Goal: Task Accomplishment & Management: Manage account settings

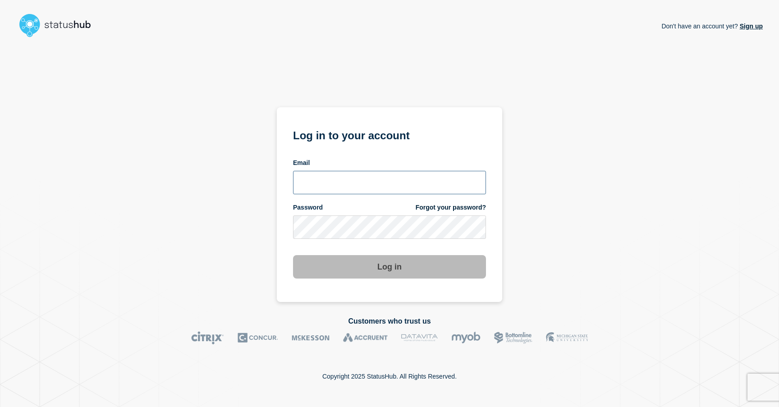
click at [310, 177] on input "email input" at bounding box center [389, 182] width 193 height 23
type input "cdjones@lcisd.org"
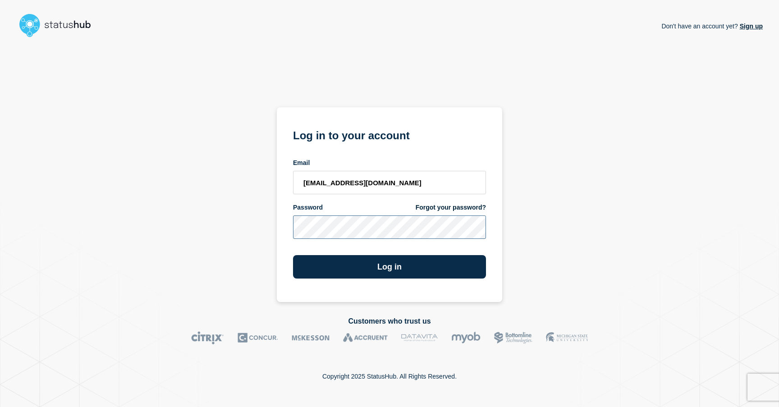
click at [293, 255] on button "Log in" at bounding box center [389, 266] width 193 height 23
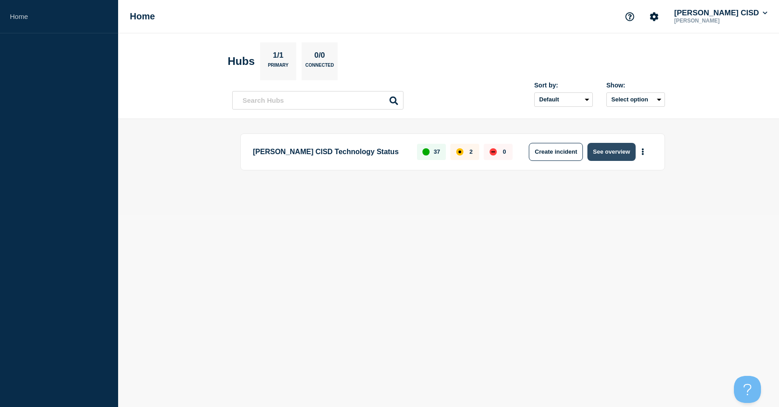
click at [616, 151] on button "See overview" at bounding box center [611, 152] width 48 height 18
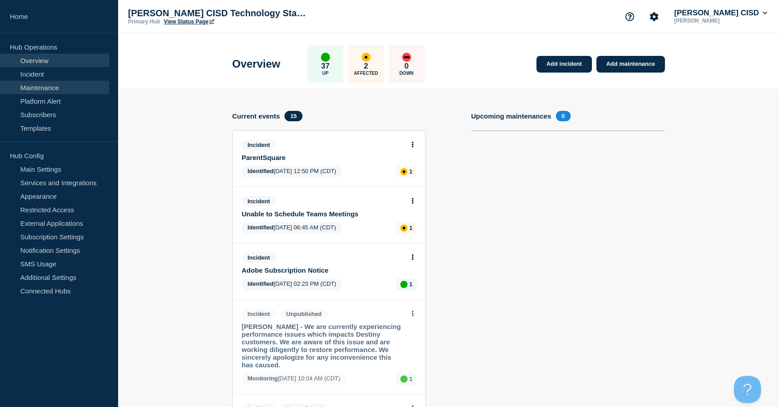
click at [61, 88] on link "Maintenance" at bounding box center [54, 88] width 109 height 14
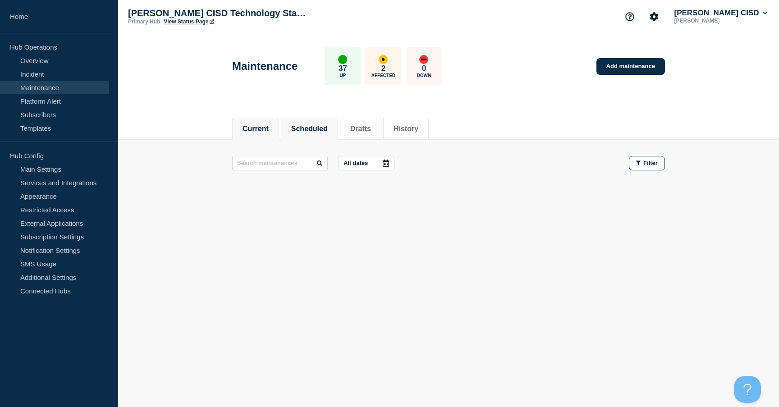
click at [292, 128] on button "Scheduled" at bounding box center [309, 129] width 37 height 8
click at [369, 133] on li "Drafts" at bounding box center [360, 129] width 41 height 22
click at [414, 128] on button "History" at bounding box center [405, 129] width 25 height 8
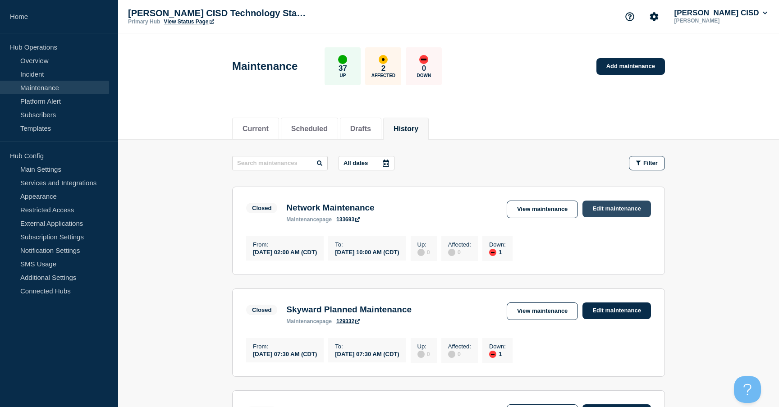
click at [617, 201] on link "Edit maintenance" at bounding box center [616, 209] width 69 height 17
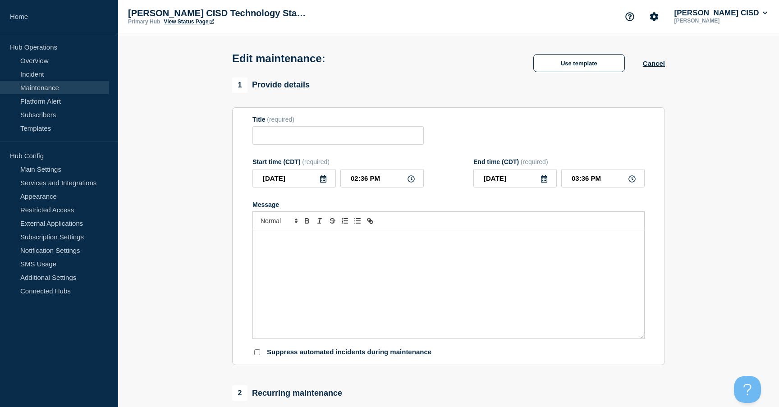
type input "Network Maintenance"
type input "02:00 AM"
type input "10:00 AM"
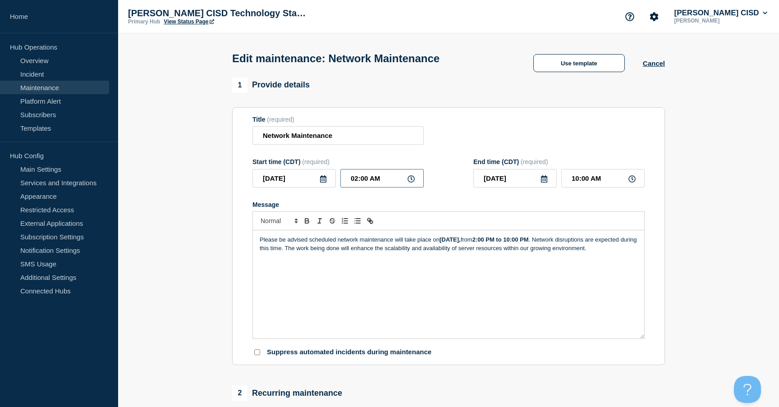
click at [384, 187] on input "02:00 AM" at bounding box center [381, 178] width 83 height 18
type input "02:00 PM"
type input "10:00 PM"
click at [604, 186] on input "10:00 PM" at bounding box center [602, 178] width 83 height 18
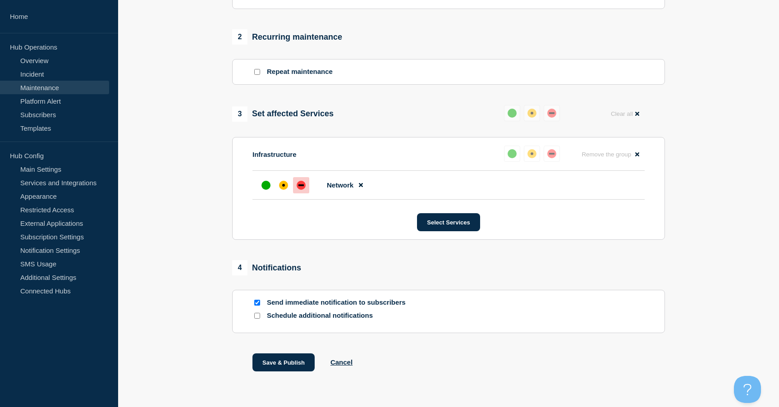
scroll to position [371, 0]
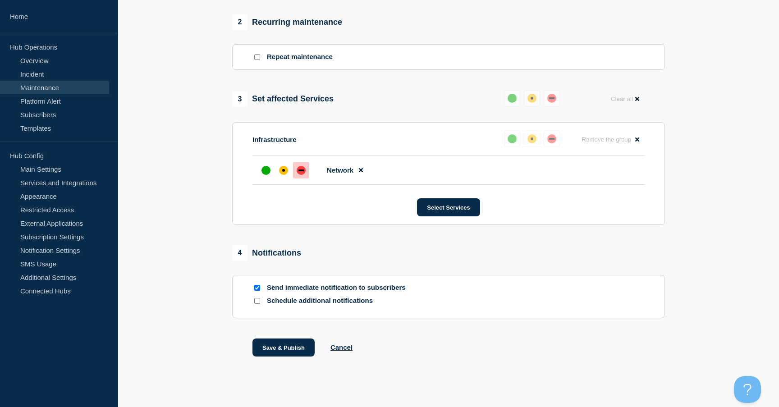
click at [257, 291] on input "Send immediate notification to subscribers" at bounding box center [257, 288] width 6 height 6
checkbox input "false"
click at [441, 216] on button "Select Services" at bounding box center [448, 207] width 63 height 18
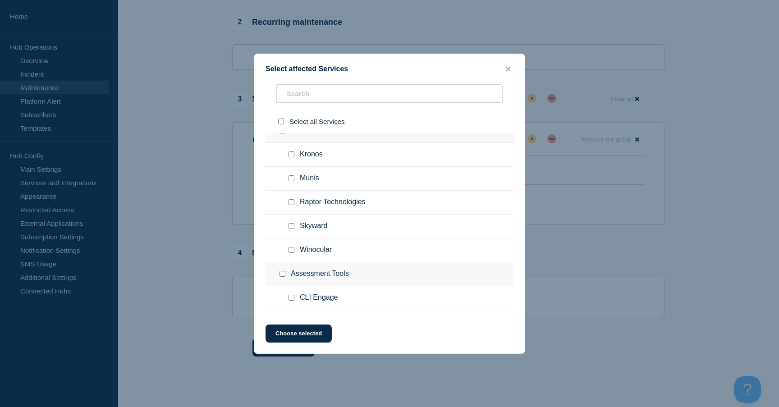
scroll to position [22, 0]
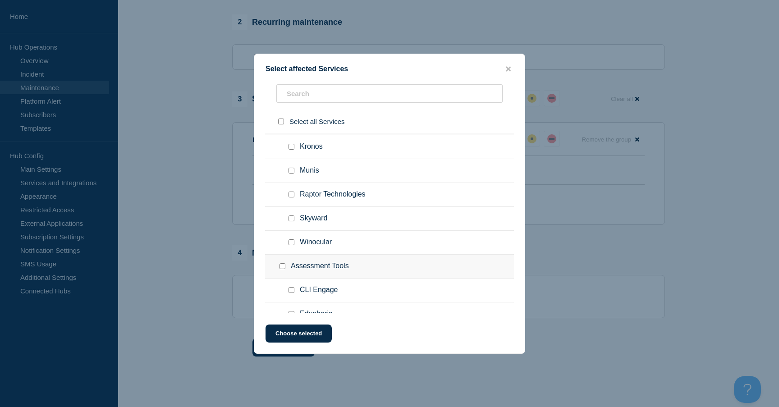
click at [291, 174] on input "Munis checkbox" at bounding box center [291, 171] width 6 height 6
checkbox input "true"
click at [292, 221] on input "Skyward checkbox" at bounding box center [291, 218] width 6 height 6
checkbox input "true"
click at [293, 245] on input "Winocular checkbox" at bounding box center [291, 242] width 6 height 6
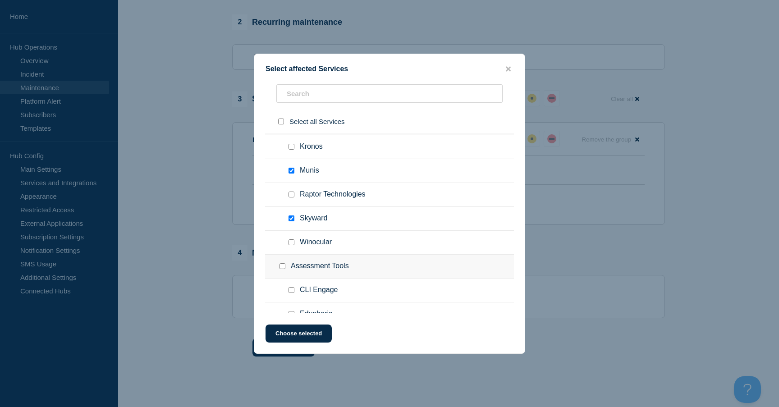
checkbox input "true"
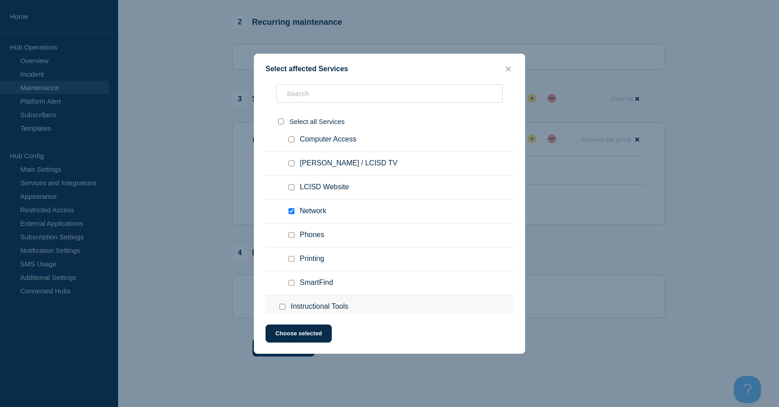
scroll to position [468, 0]
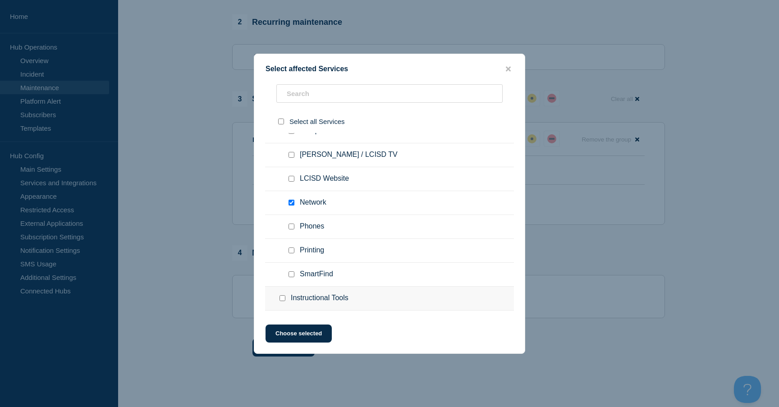
click at [291, 158] on input "DEVOS / LCISD TV checkbox" at bounding box center [291, 155] width 6 height 6
checkbox input "true"
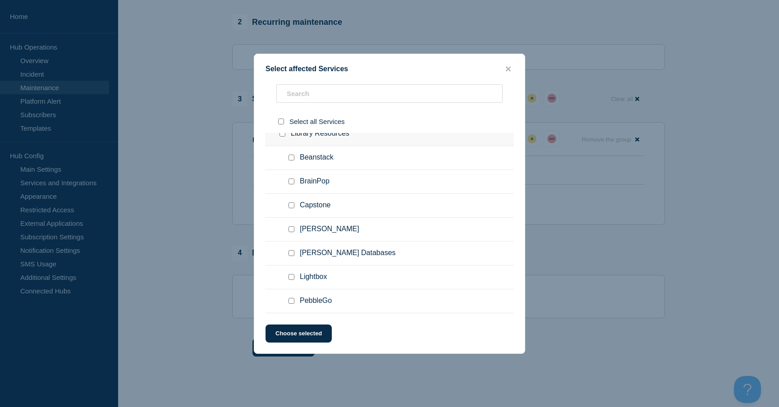
scroll to position [936, 0]
click at [303, 330] on button "Choose selected" at bounding box center [298, 334] width 66 height 18
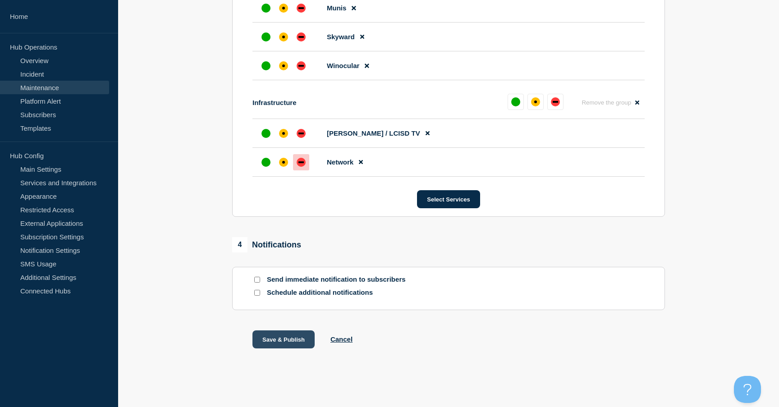
click at [294, 340] on button "Save & Publish" at bounding box center [283, 339] width 62 height 18
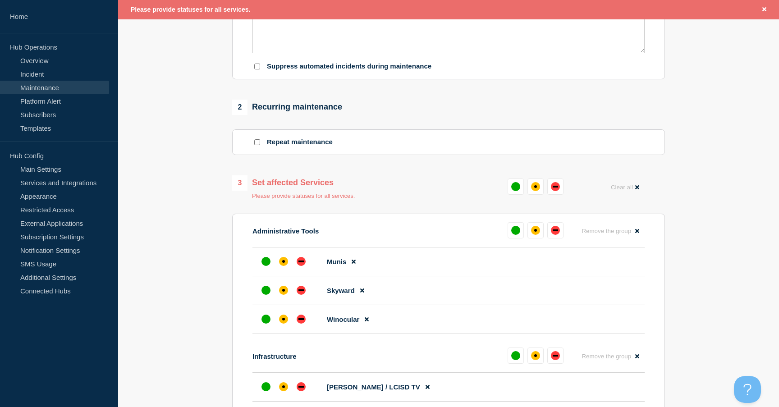
scroll to position [384, 0]
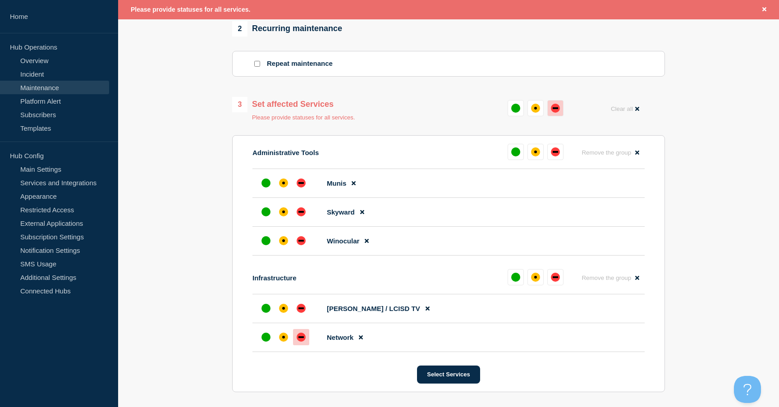
click at [558, 113] on div "down" at bounding box center [555, 108] width 9 height 9
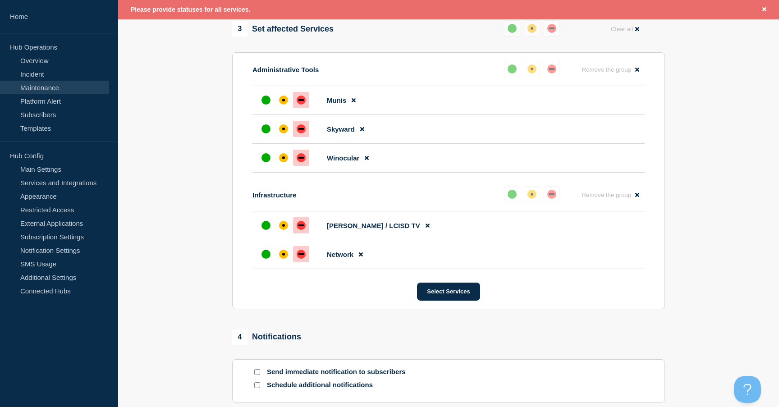
scroll to position [578, 0]
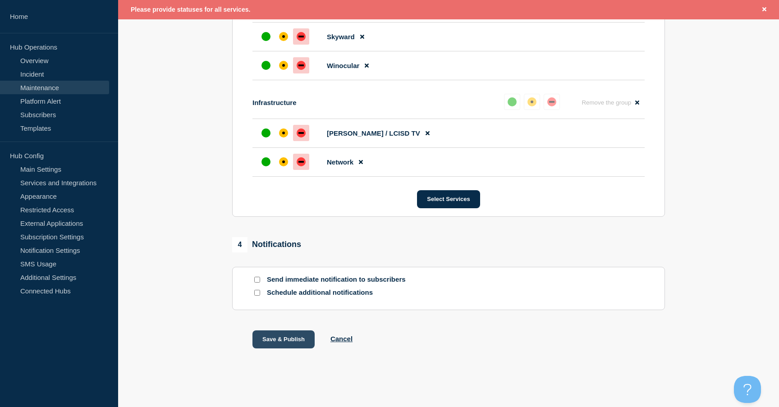
click at [283, 336] on button "Save & Publish" at bounding box center [283, 339] width 62 height 18
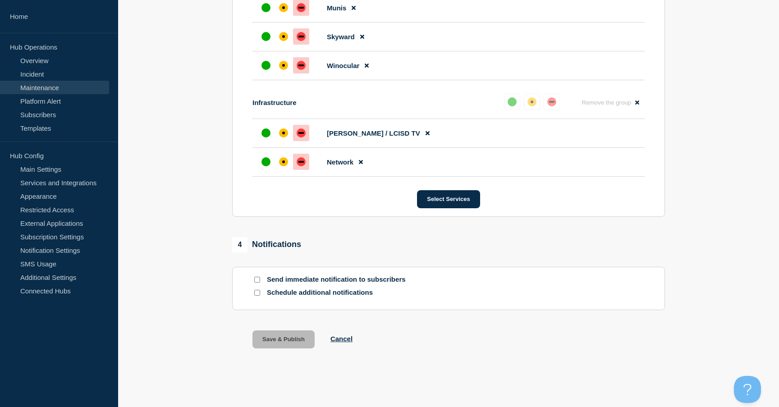
scroll to position [559, 0]
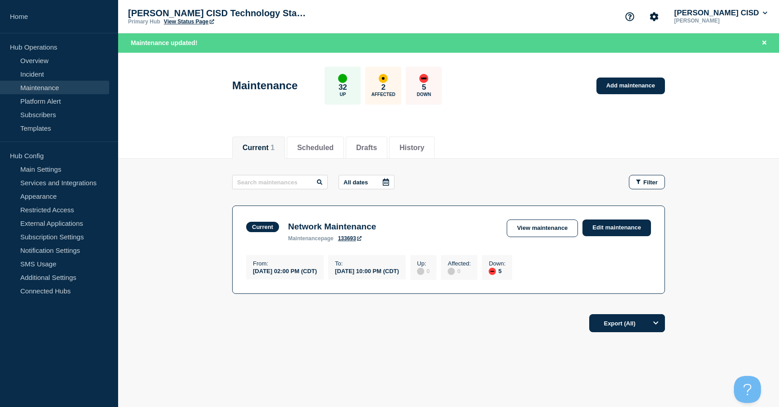
click at [191, 25] on link "View Status Page" at bounding box center [189, 21] width 50 height 6
click at [32, 73] on link "Incident" at bounding box center [54, 74] width 109 height 14
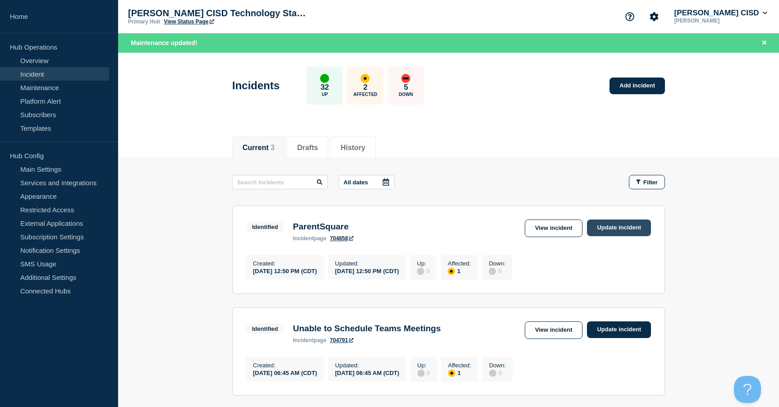
click at [608, 226] on link "Update incident" at bounding box center [619, 227] width 64 height 17
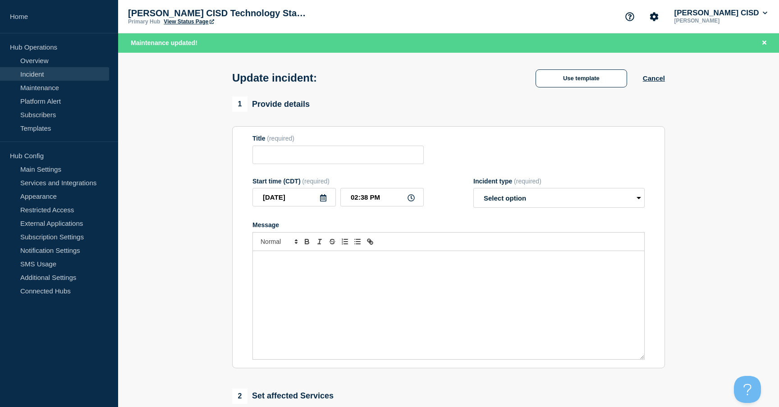
type input "ParentSquare"
click at [526, 200] on select "Select option Investigating Identified Monitoring Resolved" at bounding box center [558, 198] width 171 height 20
select select "resolved"
click at [452, 280] on div "Message" at bounding box center [448, 305] width 391 height 108
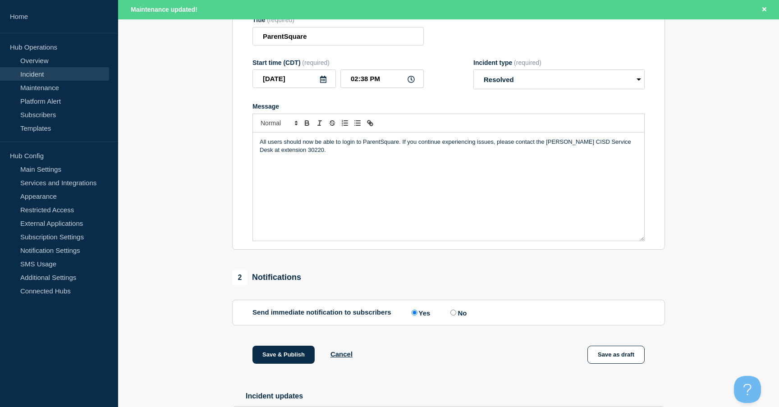
scroll to position [197, 0]
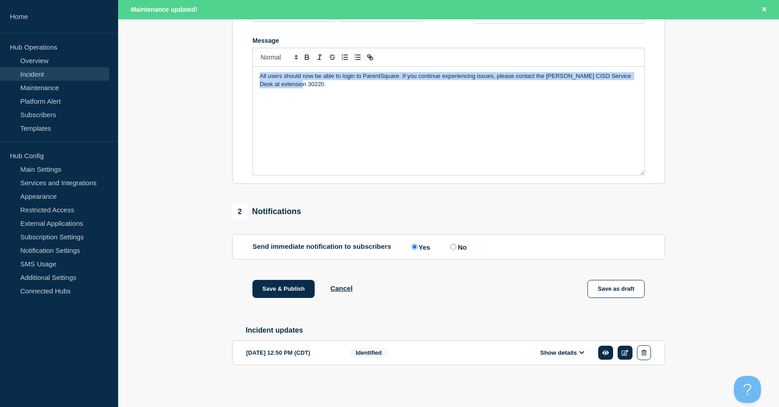
drag, startPoint x: 365, startPoint y: 82, endPoint x: 235, endPoint y: 58, distance: 132.5
click at [235, 58] on section "Title (required) ParentSquare Start time (CDT) (required) [DATE] 02:38 PM Incid…" at bounding box center [448, 63] width 433 height 242
copy p "All users should now be able to login to ParentSquare. If you continue experien…"
click at [281, 285] on button "Save & Publish" at bounding box center [283, 289] width 62 height 18
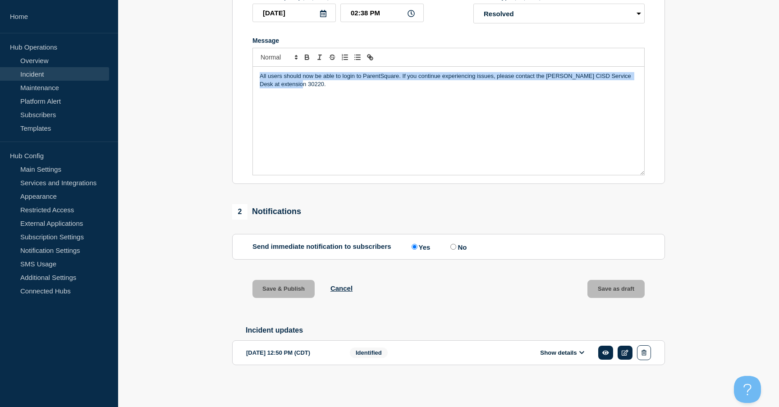
scroll to position [178, 0]
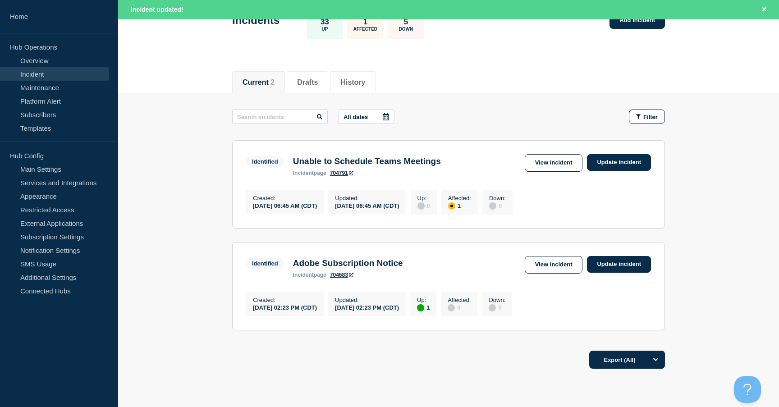
scroll to position [81, 0]
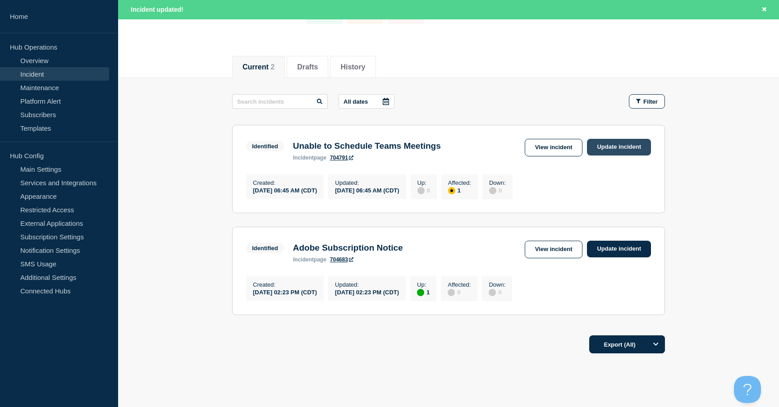
click at [613, 149] on link "Update incident" at bounding box center [619, 147] width 64 height 17
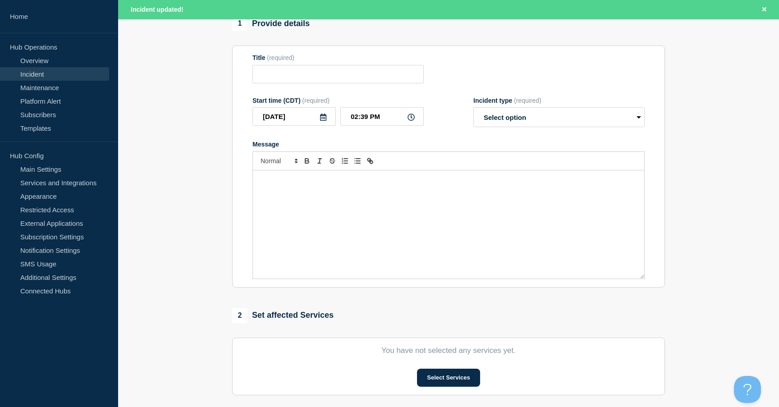
type input "Unable to Schedule Teams Meetings"
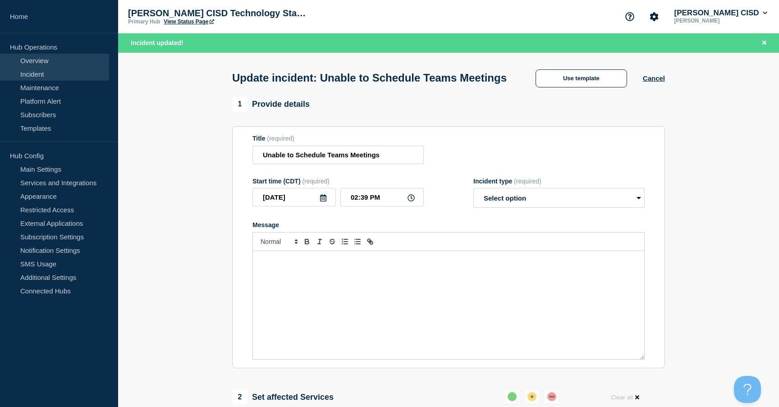
click at [34, 59] on link "Overview" at bounding box center [54, 61] width 109 height 14
